Goal: Transaction & Acquisition: Purchase product/service

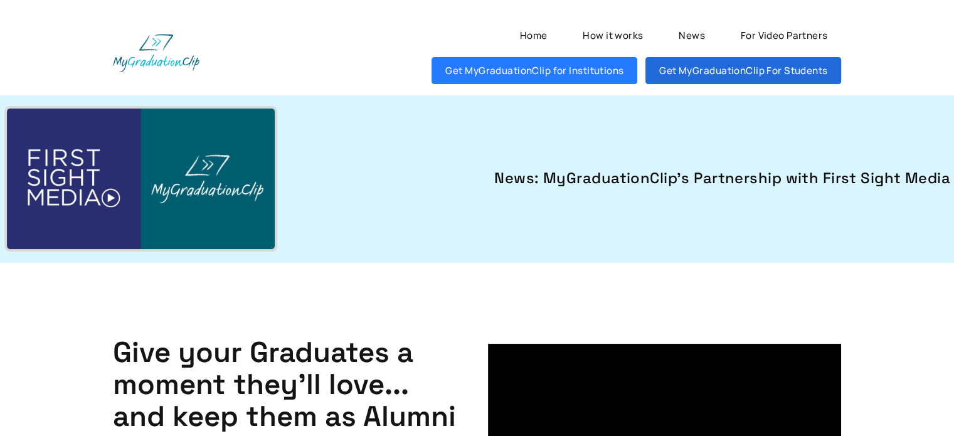
click at [712, 63] on link "Get MyGraduationClip For Students" at bounding box center [744, 70] width 196 height 27
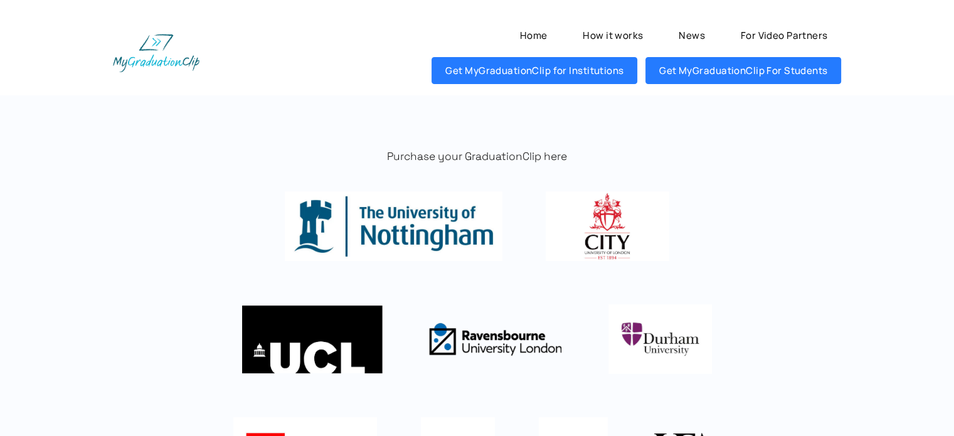
click at [559, 162] on p "Purchase your GraduationClip here" at bounding box center [477, 156] width 729 height 15
